Goal: Information Seeking & Learning: Learn about a topic

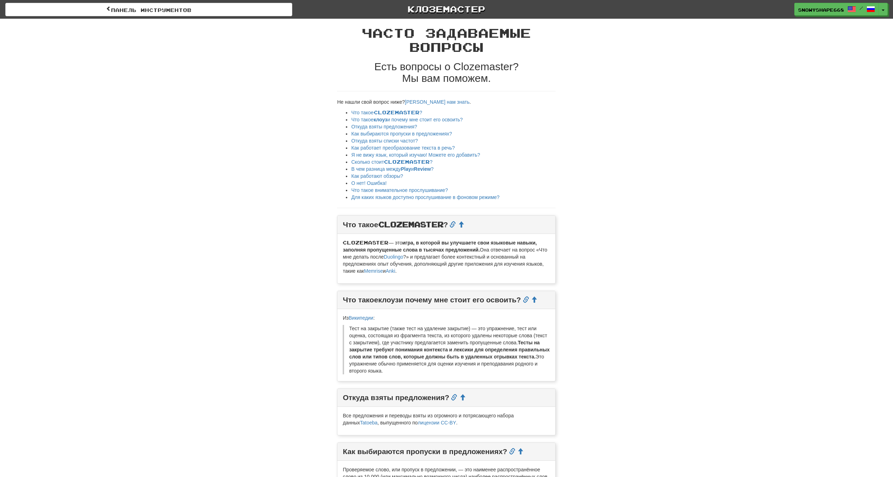
scroll to position [134, 0]
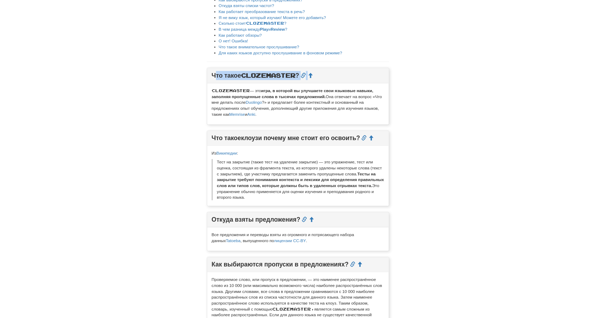
scroll to position [134, 0]
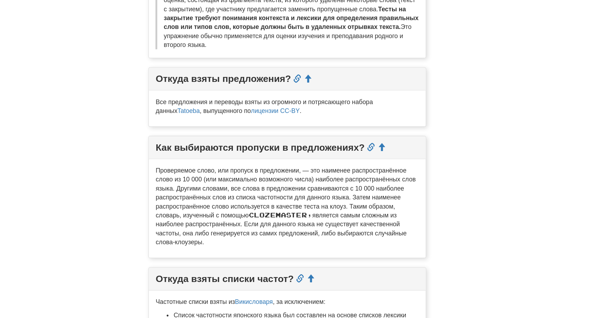
scroll to position [293, 0]
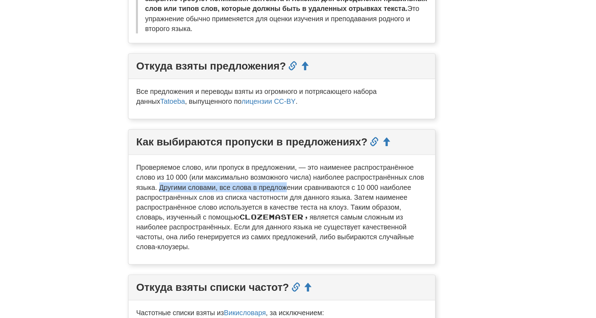
drag, startPoint x: 224, startPoint y: 188, endPoint x: 315, endPoint y: 188, distance: 91.0
click at [315, 188] on font "Проверяемое слово, или пропуск в предложении, — это наименее распространённое с…" at bounding box center [296, 193] width 205 height 41
click at [277, 203] on font "Проверяемое слово, или пропуск в предложении, — это наименее распространённое с…" at bounding box center [296, 193] width 205 height 41
click at [321, 197] on font "Проверяемое слово, или пропуск в предложении, — это наименее распространённое с…" at bounding box center [296, 193] width 205 height 41
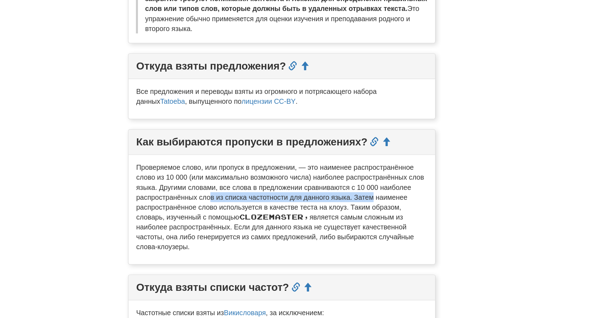
drag, startPoint x: 272, startPoint y: 197, endPoint x: 394, endPoint y: 193, distance: 122.8
click at [394, 193] on p "Проверяемое слово, или пропуск в предложении, — это наименее распространённое с…" at bounding box center [297, 203] width 207 height 63
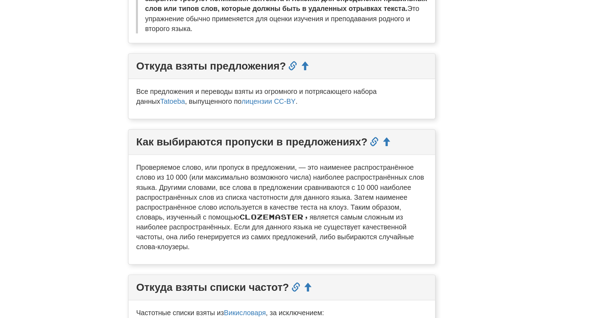
click at [351, 202] on font "Проверяемое слово, или пропуск в предложении, — это наименее распространённое с…" at bounding box center [296, 193] width 205 height 41
drag, startPoint x: 271, startPoint y: 205, endPoint x: 388, endPoint y: 202, distance: 116.7
click at [388, 202] on font "Проверяемое слово, или пропуск в предложении, — это наименее распространённое с…" at bounding box center [296, 193] width 205 height 41
click at [263, 214] on p "Проверяемое слово, или пропуск в предложении, — это наименее распространённое с…" at bounding box center [297, 203] width 207 height 63
drag, startPoint x: 268, startPoint y: 205, endPoint x: 390, endPoint y: 203, distance: 122.0
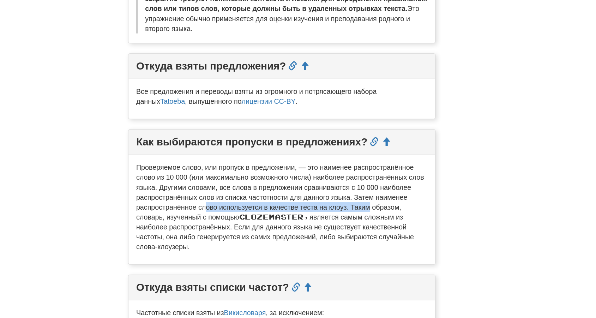
click at [390, 203] on p "Проверяемое слово, или пропуск в предложении, — это наименее распространённое с…" at bounding box center [297, 203] width 207 height 63
click at [363, 205] on font "Проверяемое слово, или пропуск в предложении, — это наименее распространённое с…" at bounding box center [296, 193] width 205 height 41
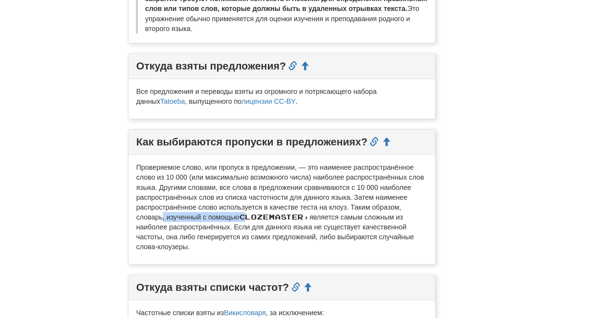
drag, startPoint x: 235, startPoint y: 212, endPoint x: 297, endPoint y: 212, distance: 61.4
click at [297, 212] on p "Проверяемое слово, или пропуск в предложении, — это наименее распространённое с…" at bounding box center [297, 203] width 207 height 63
click at [250, 221] on font "является самым сложным из наиболее распространённых. Если для данного языка не …" at bounding box center [292, 221] width 197 height 27
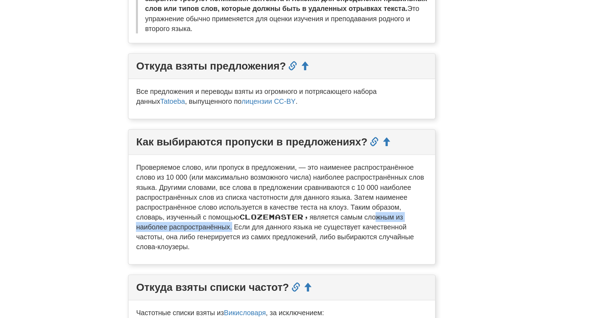
drag, startPoint x: 198, startPoint y: 219, endPoint x: 292, endPoint y: 214, distance: 93.5
click at [292, 214] on font "является самым сложным из наиболее распространённых. Если для данного языка не …" at bounding box center [292, 221] width 197 height 27
click at [268, 220] on p "Проверяемое слово, или пропуск в предложении, — это наименее распространённое с…" at bounding box center [297, 203] width 207 height 63
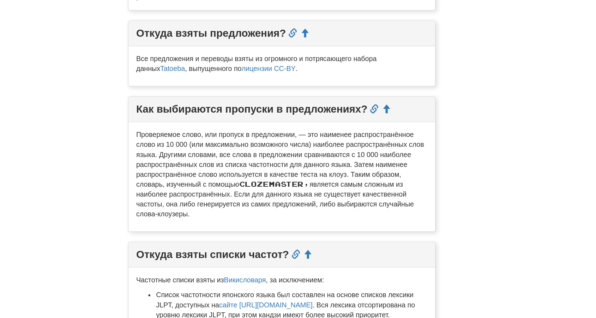
scroll to position [329, 0]
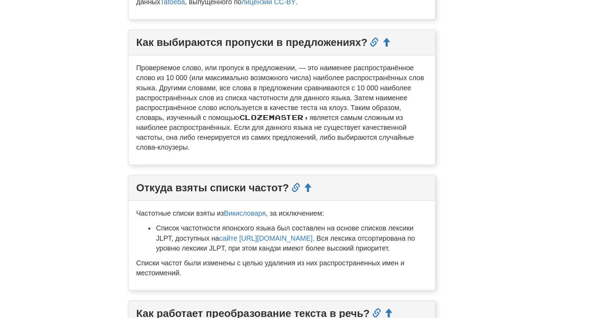
click at [263, 175] on font "Проверяемое слово, или пропуск в предложении, — это наименее распространённое с…" at bounding box center [296, 157] width 205 height 41
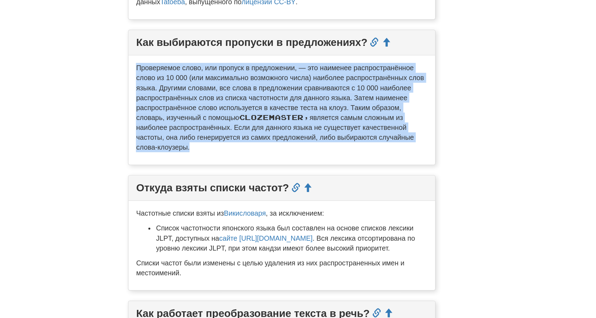
click at [263, 175] on font "Проверяемое слово, или пропуск в предложении, — это наименее распространённое с…" at bounding box center [296, 157] width 205 height 41
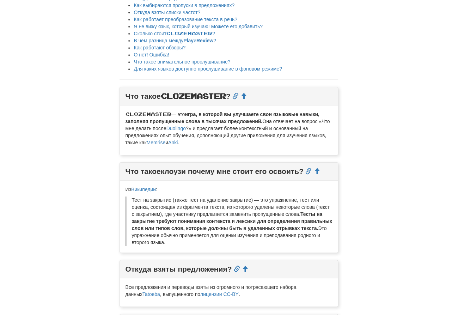
scroll to position [191, 0]
